Goal: Find specific page/section: Find specific page/section

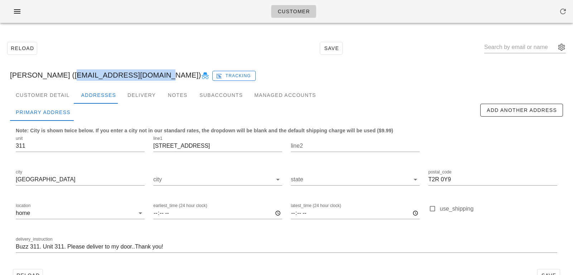
drag, startPoint x: 58, startPoint y: 74, endPoint x: 141, endPoint y: 71, distance: 82.4
click at [141, 71] on div "Riad Rasheed (riad.rasheed@gmail.com) Tracking" at bounding box center [286, 75] width 564 height 23
copy div "[EMAIL_ADDRESS][DOMAIN_NAME]"
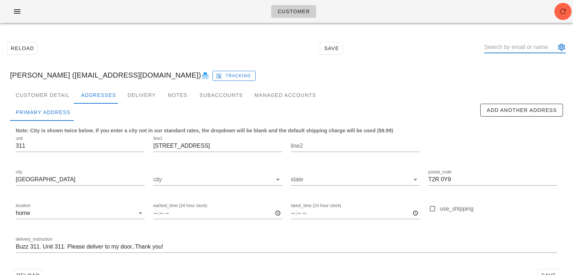
click at [508, 49] on input "text" at bounding box center [520, 47] width 72 height 11
paste input "[PERSON_NAME]"
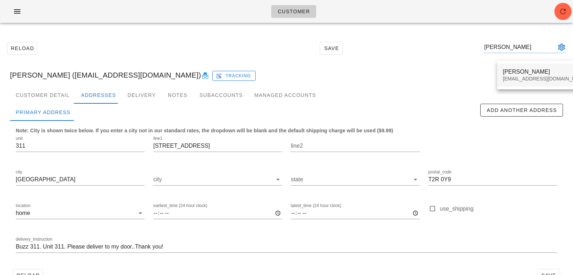
type input "[PERSON_NAME]"
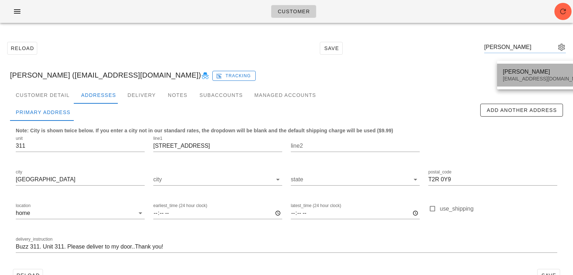
click at [511, 79] on div "[EMAIL_ADDRESS][DOMAIN_NAME]" at bounding box center [544, 79] width 85 height 6
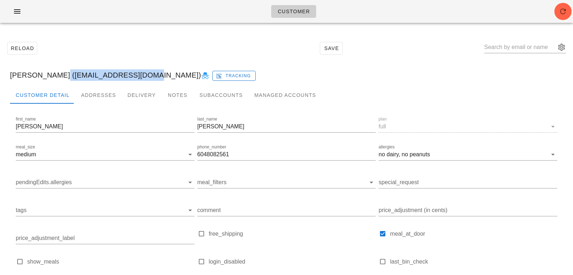
drag, startPoint x: 56, startPoint y: 75, endPoint x: 140, endPoint y: 73, distance: 83.8
click at [140, 74] on div "Amanda Yee (meanders05@hotmail.com) Tracking" at bounding box center [286, 75] width 564 height 23
copy div "[EMAIL_ADDRESS][DOMAIN_NAME]"
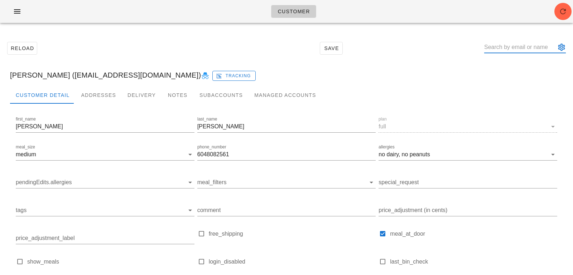
click at [509, 51] on input "text" at bounding box center [520, 47] width 72 height 11
paste input "Kathy Ross"
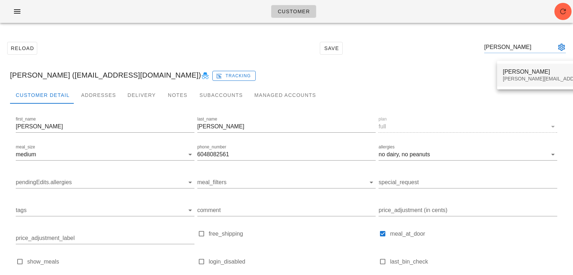
type input "Kathy Ross"
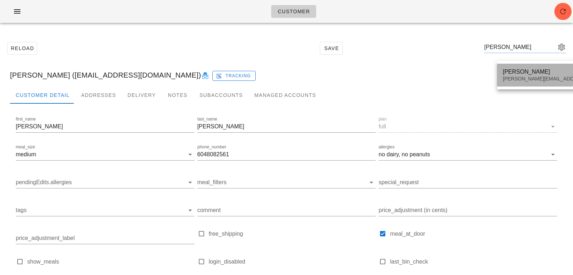
click at [515, 83] on div "Kathy Ross kathy_ross@hotmail.com" at bounding box center [565, 75] width 126 height 22
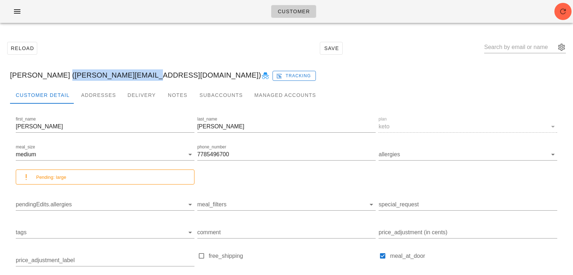
drag, startPoint x: 52, startPoint y: 74, endPoint x: 129, endPoint y: 75, distance: 77.0
click at [129, 75] on div "Kathy Ross (kathy_ross@hotmail.com) Tracking" at bounding box center [286, 75] width 564 height 23
drag, startPoint x: 131, startPoint y: 75, endPoint x: 52, endPoint y: 74, distance: 79.1
click at [52, 74] on div "Kathy Ross (kathy_ross@hotmail.com) Tracking" at bounding box center [286, 75] width 564 height 23
copy div "kathy_ross@hotmail.com"
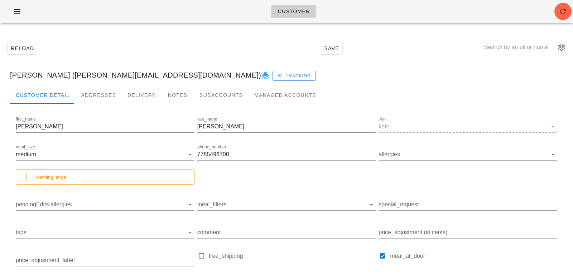
click at [232, 60] on div "Reload Save" at bounding box center [286, 48] width 564 height 31
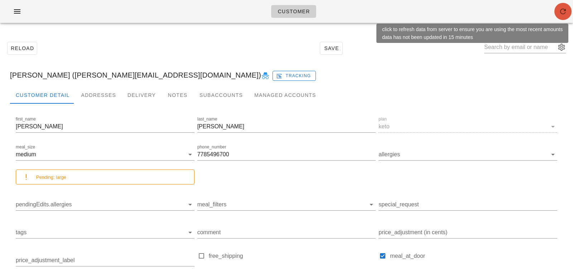
click at [564, 13] on icon "button" at bounding box center [562, 11] width 9 height 9
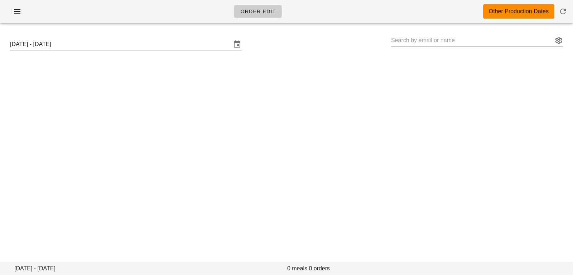
type input "[PERSON_NAME] ([PERSON_NAME][EMAIL_ADDRESS][PERSON_NAME][DOMAIN_NAME])"
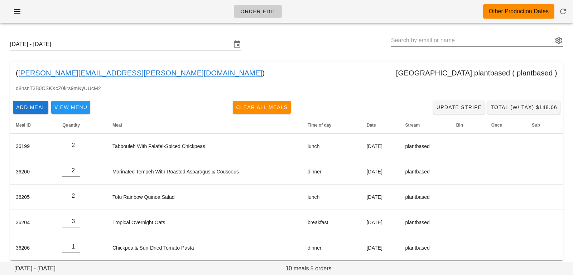
click at [434, 40] on input "text" at bounding box center [472, 40] width 162 height 11
paste input "[EMAIL_ADDRESS][DOMAIN_NAME]"
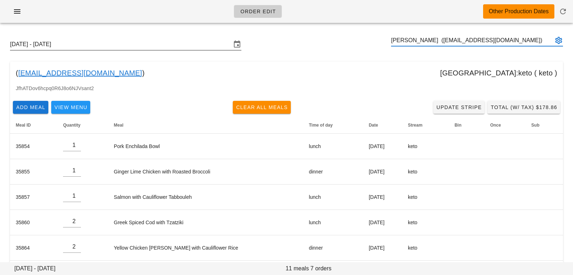
type input "[PERSON_NAME] ([EMAIL_ADDRESS][DOMAIN_NAME])"
click at [184, 43] on input "[DATE] - [DATE]" at bounding box center [120, 44] width 221 height 11
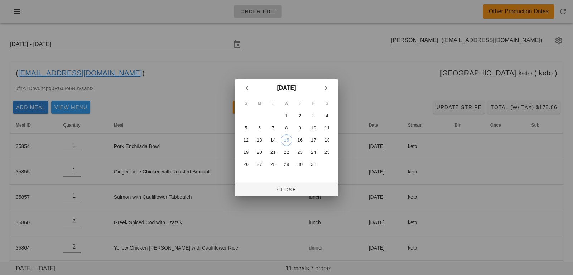
click at [280, 139] on td "15" at bounding box center [286, 140] width 13 height 11
click at [286, 142] on div "15" at bounding box center [286, 140] width 11 height 5
click at [280, 193] on button "Close" at bounding box center [286, 189] width 104 height 13
type input "Sunday October 12 - Saturday October 18"
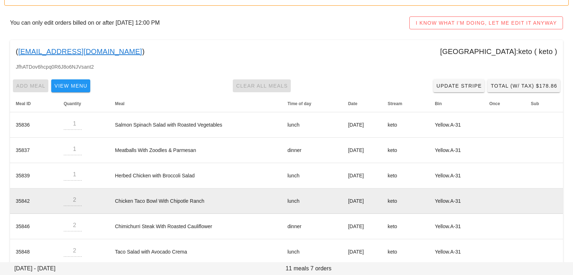
scroll to position [106, 0]
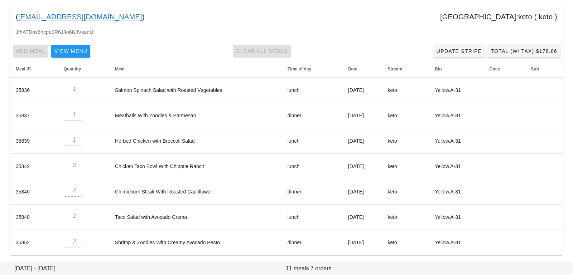
click at [511, 43] on div "Add Meal View Menu Clear All Meals Update Stripe Total (w/ Tax) $178.86" at bounding box center [286, 51] width 553 height 19
click at [511, 45] on button "Total (w/ Tax) $178.86" at bounding box center [523, 51] width 73 height 13
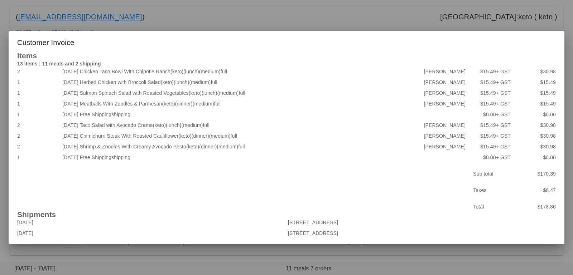
click at [171, 14] on div at bounding box center [286, 137] width 573 height 275
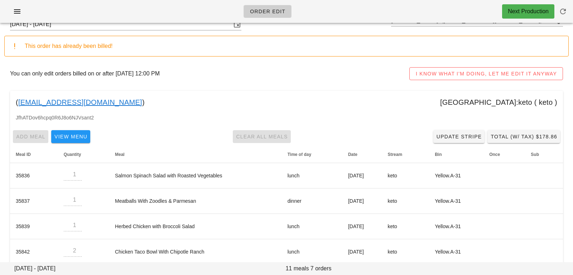
scroll to position [0, 0]
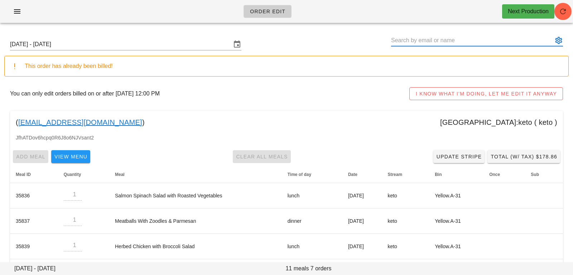
click at [473, 38] on input "text" at bounding box center [472, 40] width 162 height 11
paste input "meanders05@hotmail.com"
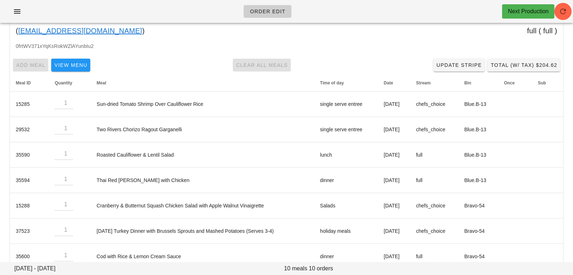
scroll to position [181, 0]
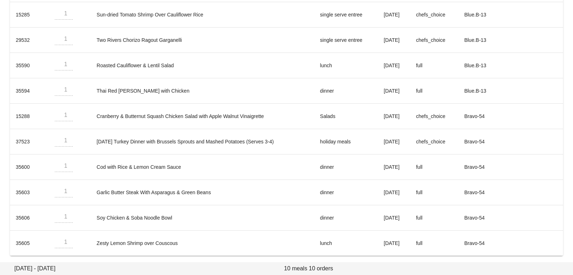
type input "Amanda Yee (meanders05@hotmail.com)"
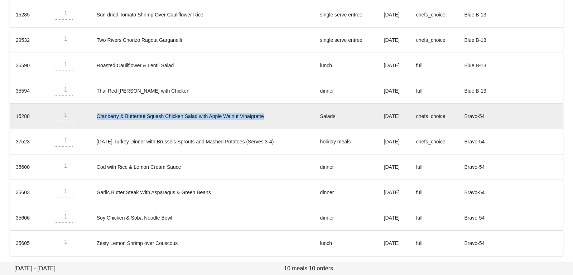
drag, startPoint x: 251, startPoint y: 117, endPoint x: 91, endPoint y: 116, distance: 160.0
click at [91, 116] on td "Cranberry & Butternut Squash Chicken Salad with Apple Walnut Vinaigrette" at bounding box center [202, 116] width 223 height 25
copy td "Cranberry & Butternut Squash Chicken Salad with Apple Walnut Vinaigrette"
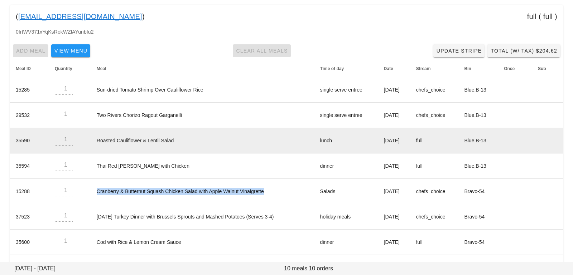
scroll to position [0, 0]
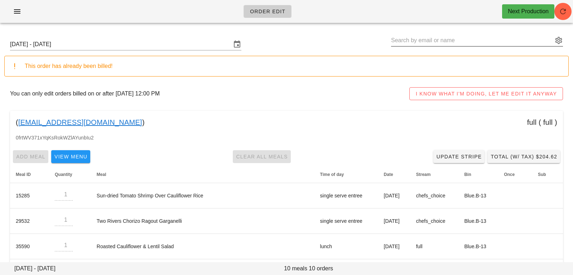
click at [441, 43] on input "text" at bounding box center [472, 40] width 162 height 11
paste input "kathy_ross@hotmail.com"
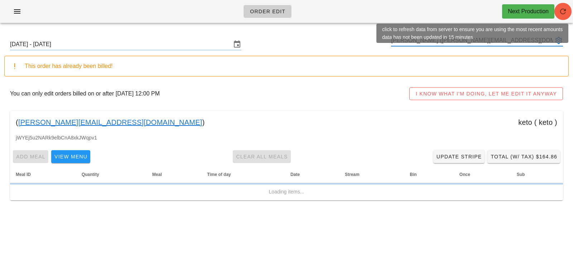
type input "Kathy Ross (kathy_ross@hotmail.com)"
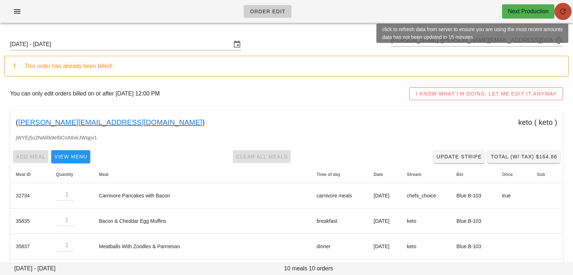
click at [565, 10] on icon "button" at bounding box center [562, 11] width 9 height 9
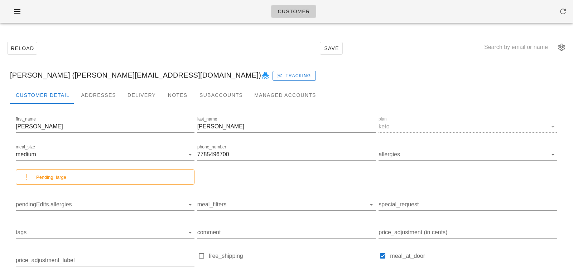
click at [527, 50] on input "text" at bounding box center [520, 47] width 72 height 11
click at [499, 49] on input "text" at bounding box center [520, 47] width 72 height 11
paste input "Nathan SKillen"
type input "Nathan SKillen"
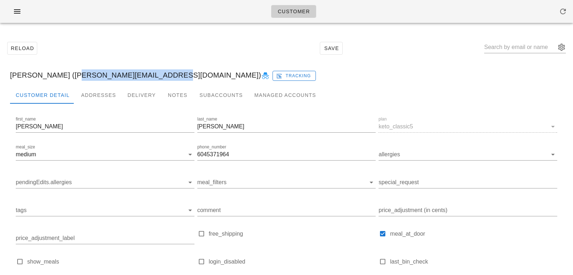
drag, startPoint x: 62, startPoint y: 75, endPoint x: 148, endPoint y: 71, distance: 86.0
click at [149, 72] on div "Nathan Skillen (nathan@nathanskillen.com) Tracking" at bounding box center [286, 75] width 564 height 23
copy div "nathan@nathanskillen.com"
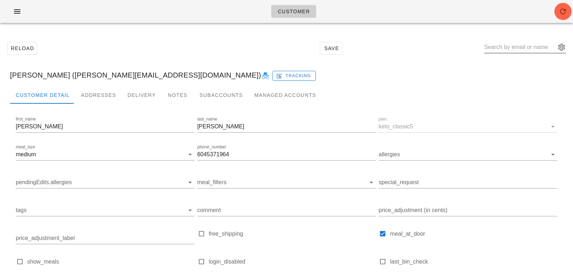
click at [513, 52] on input "text" at bounding box center [520, 47] width 72 height 11
paste input "Heidi Lundstrum"
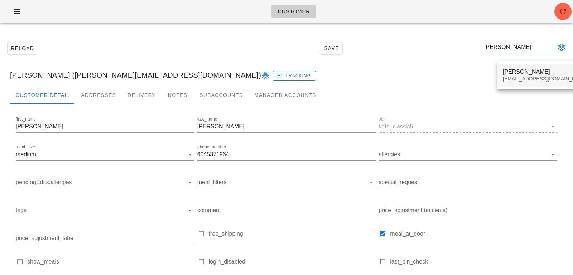
type input "Heidi Lundstrum"
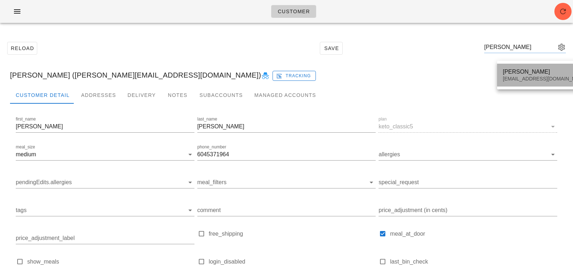
click at [525, 71] on div "Heidi Lundstrum" at bounding box center [544, 71] width 85 height 7
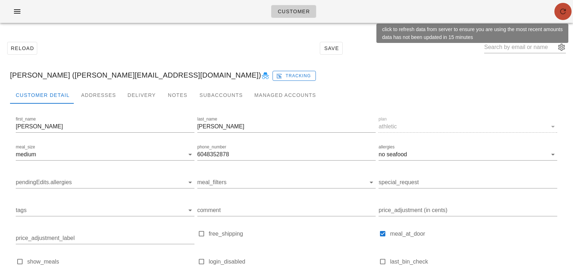
click at [561, 14] on icon "button" at bounding box center [562, 11] width 9 height 9
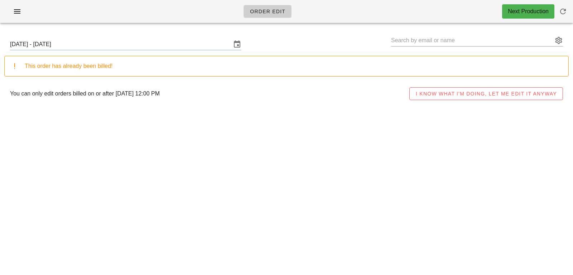
type input "[PERSON_NAME] ([PERSON_NAME][EMAIL_ADDRESS][DOMAIN_NAME])"
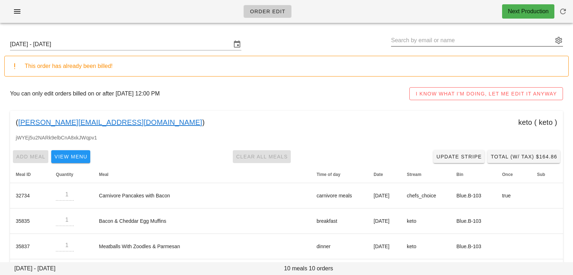
click at [411, 37] on input "text" at bounding box center [472, 40] width 162 height 11
paste input "Heidi Lundstrum"
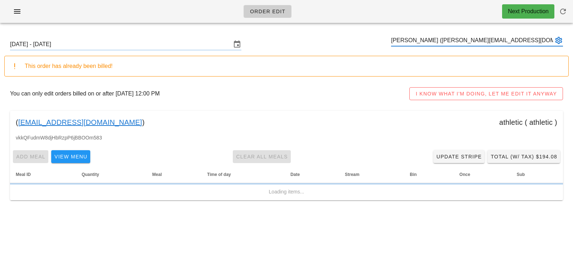
type input "Heidi Lundstrum (Heidivand@hotmail.com)"
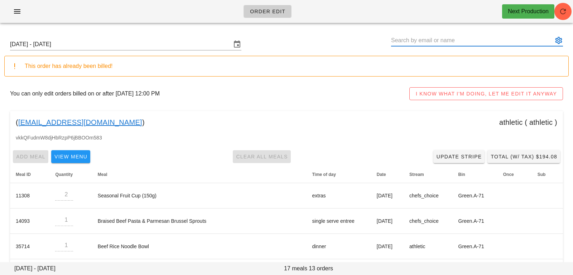
paste input "Ryan Roddy"
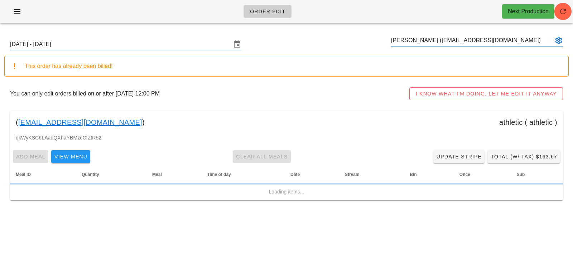
type input "Ryan Roddy (ryanroddy16@gmail.com)"
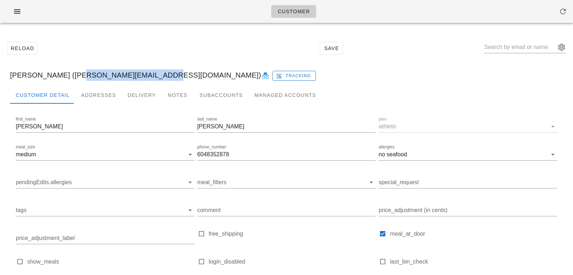
drag, startPoint x: 70, startPoint y: 75, endPoint x: 147, endPoint y: 73, distance: 76.6
click at [147, 73] on div "[PERSON_NAME] ([PERSON_NAME][EMAIL_ADDRESS][DOMAIN_NAME]) Tracking" at bounding box center [286, 75] width 564 height 23
copy div "[EMAIL_ADDRESS][DOMAIN_NAME]"
click at [508, 48] on input "text" at bounding box center [520, 47] width 72 height 11
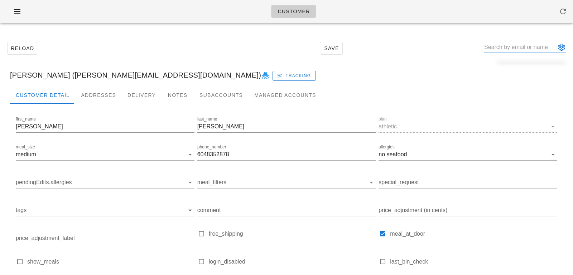
paste input "[PERSON_NAME]"
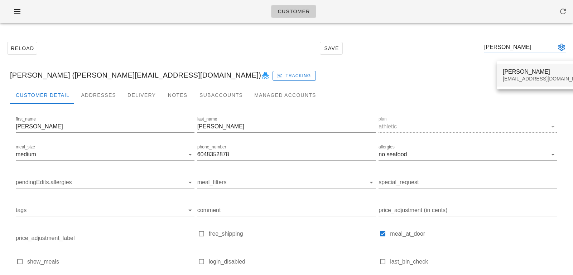
type input "[PERSON_NAME]"
click at [504, 79] on div "[EMAIL_ADDRESS][DOMAIN_NAME]" at bounding box center [544, 79] width 85 height 6
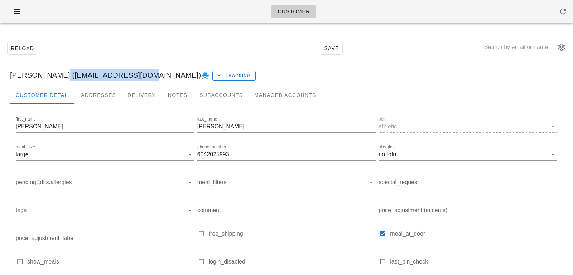
drag, startPoint x: 53, startPoint y: 76, endPoint x: 133, endPoint y: 71, distance: 80.7
click at [134, 71] on div "[PERSON_NAME] ([EMAIL_ADDRESS][DOMAIN_NAME]) Tracking" at bounding box center [286, 75] width 564 height 23
copy div "[EMAIL_ADDRESS][DOMAIN_NAME]"
